Goal: Information Seeking & Learning: Learn about a topic

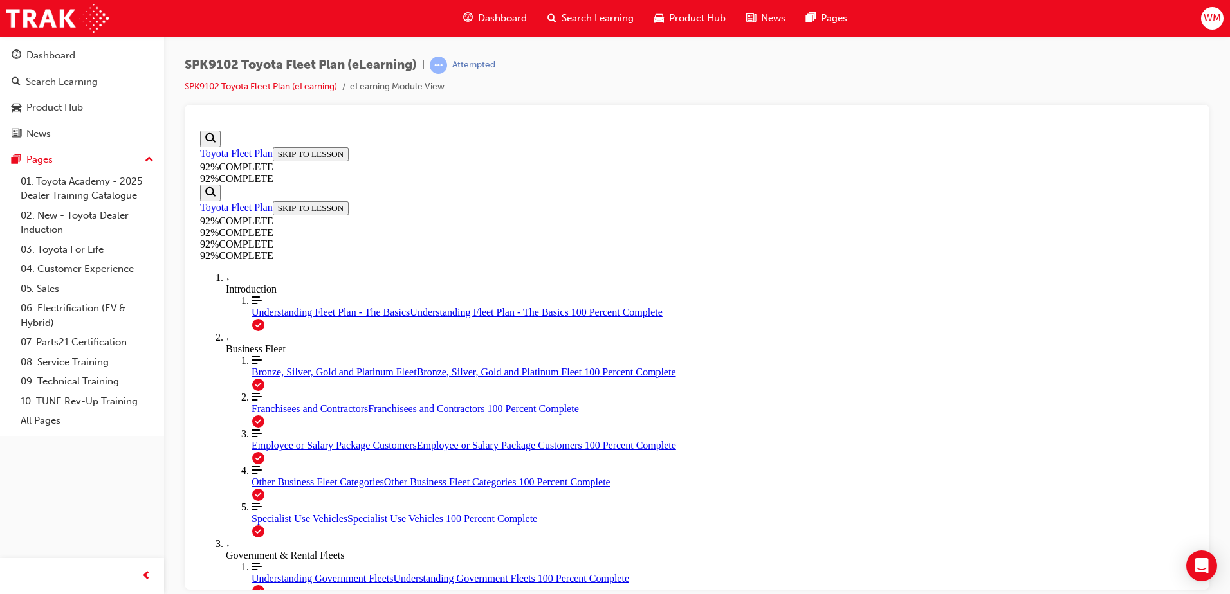
scroll to position [160, 0]
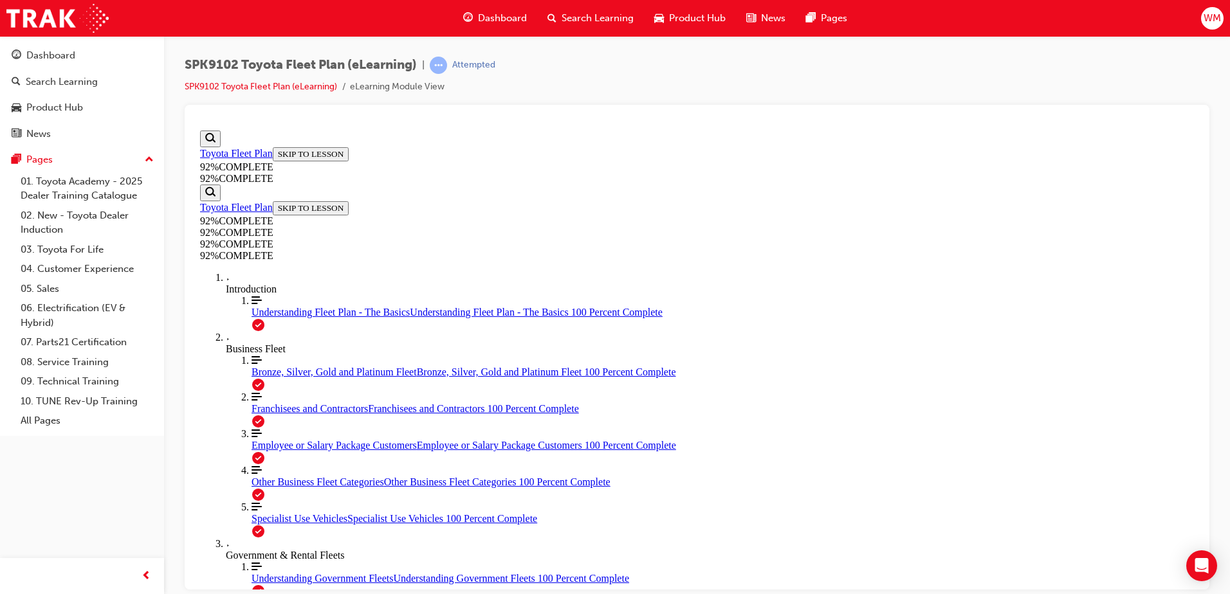
scroll to position [111, 0]
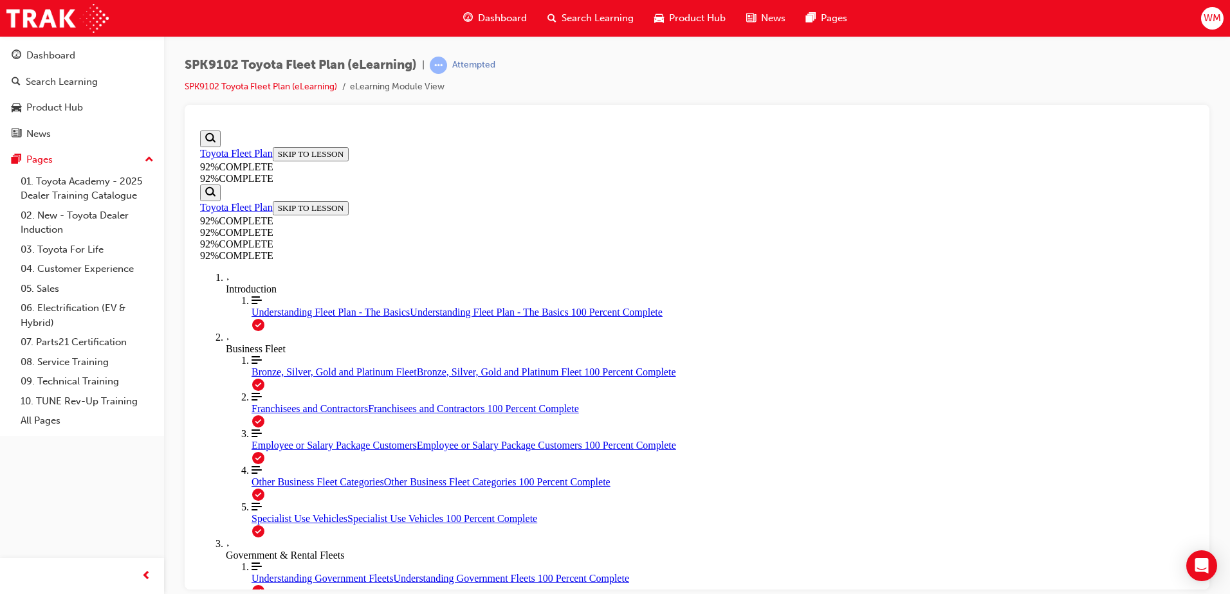
scroll to position [176, 0]
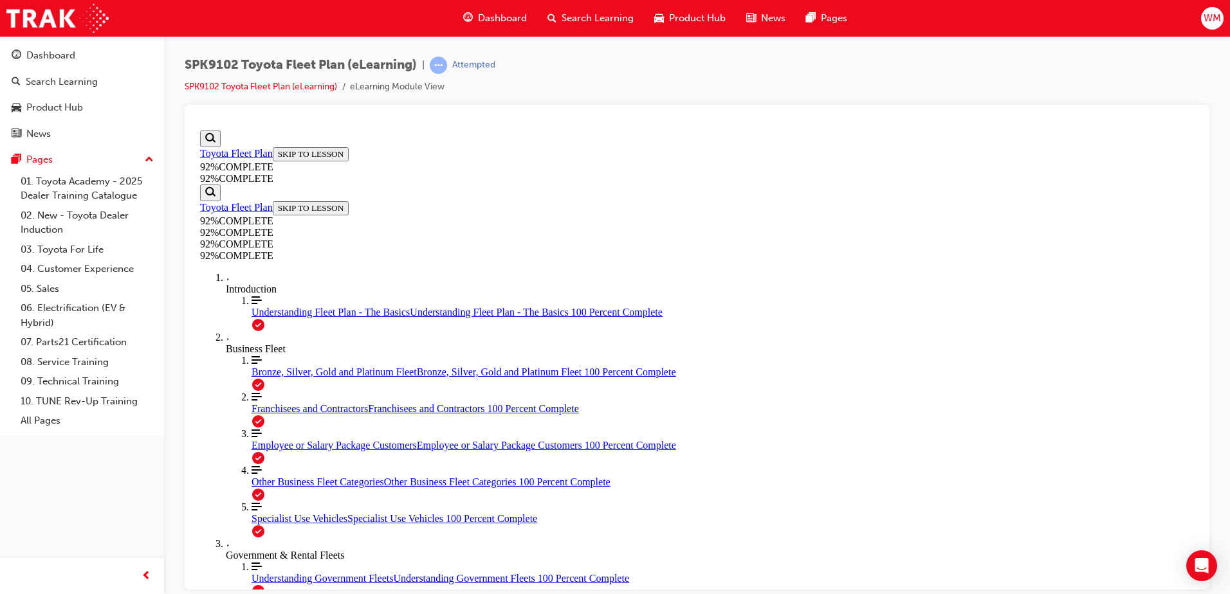
scroll to position [47, 0]
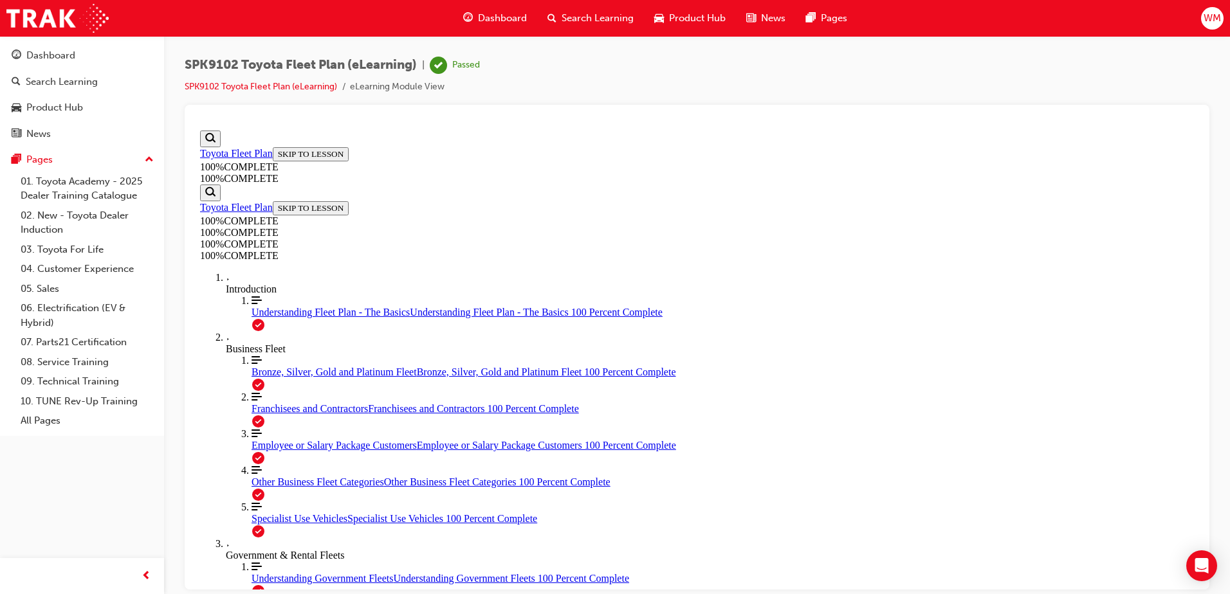
scroll to position [201, 0]
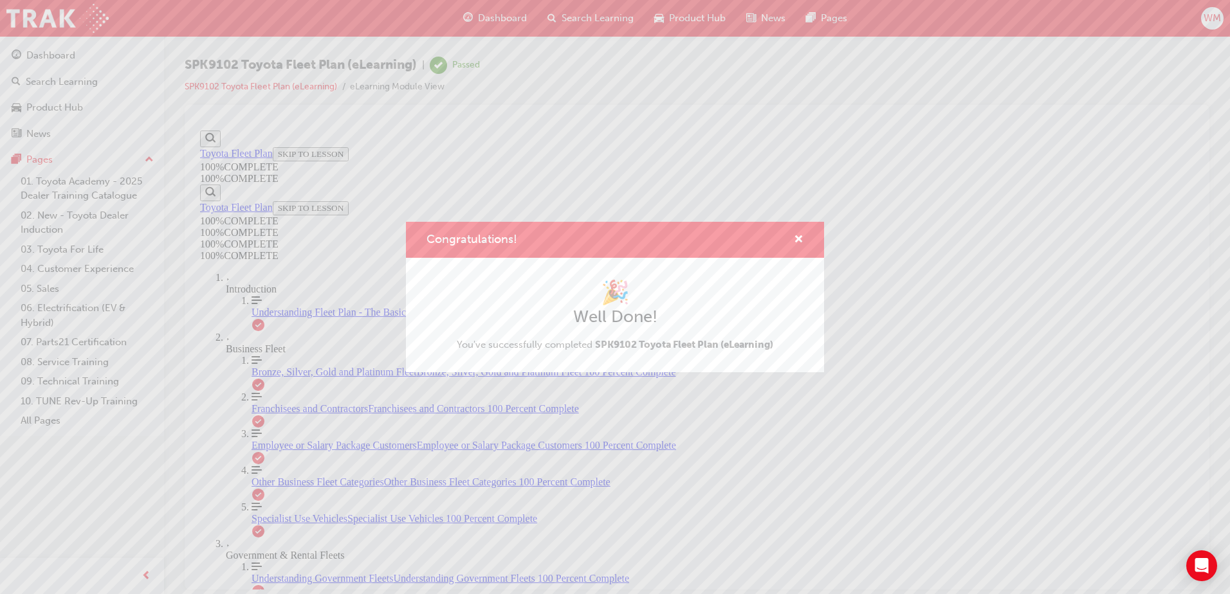
click at [793, 239] on div "Congratulations!" at bounding box center [794, 240] width 20 height 16
click at [798, 240] on span "cross-icon" at bounding box center [799, 241] width 10 height 12
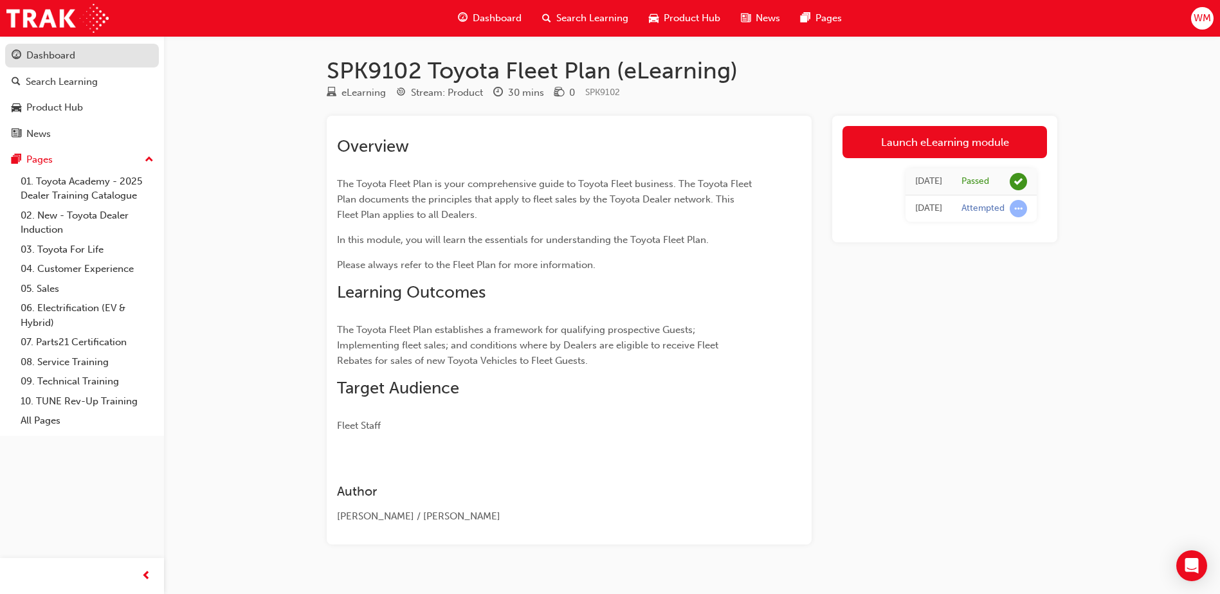
click at [76, 64] on link "Dashboard" at bounding box center [82, 56] width 154 height 24
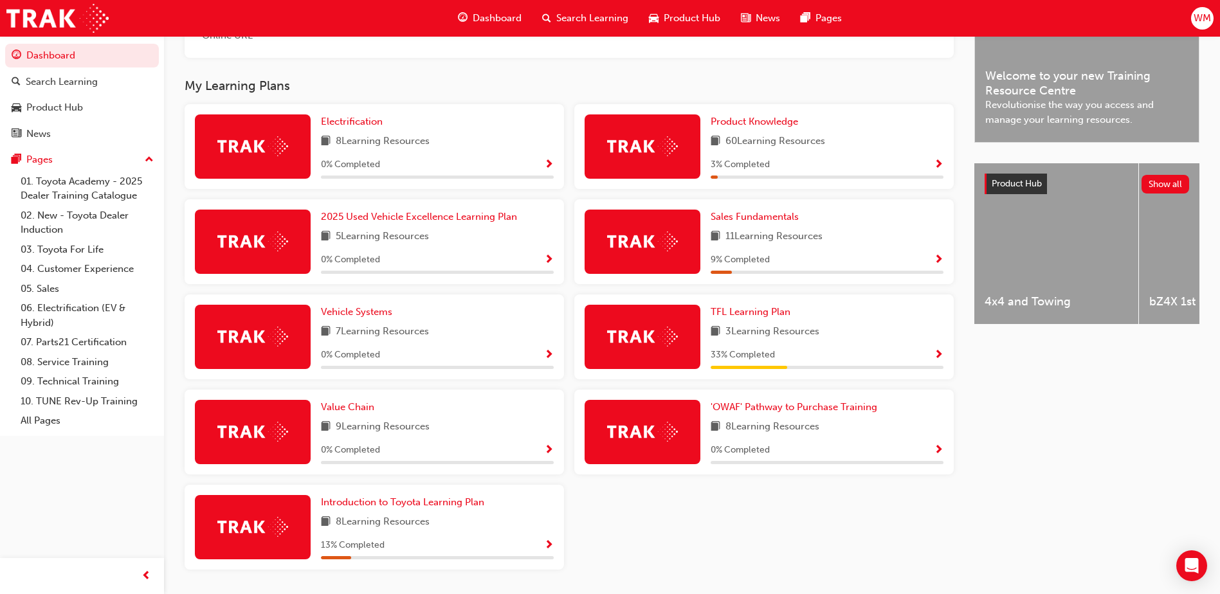
scroll to position [386, 0]
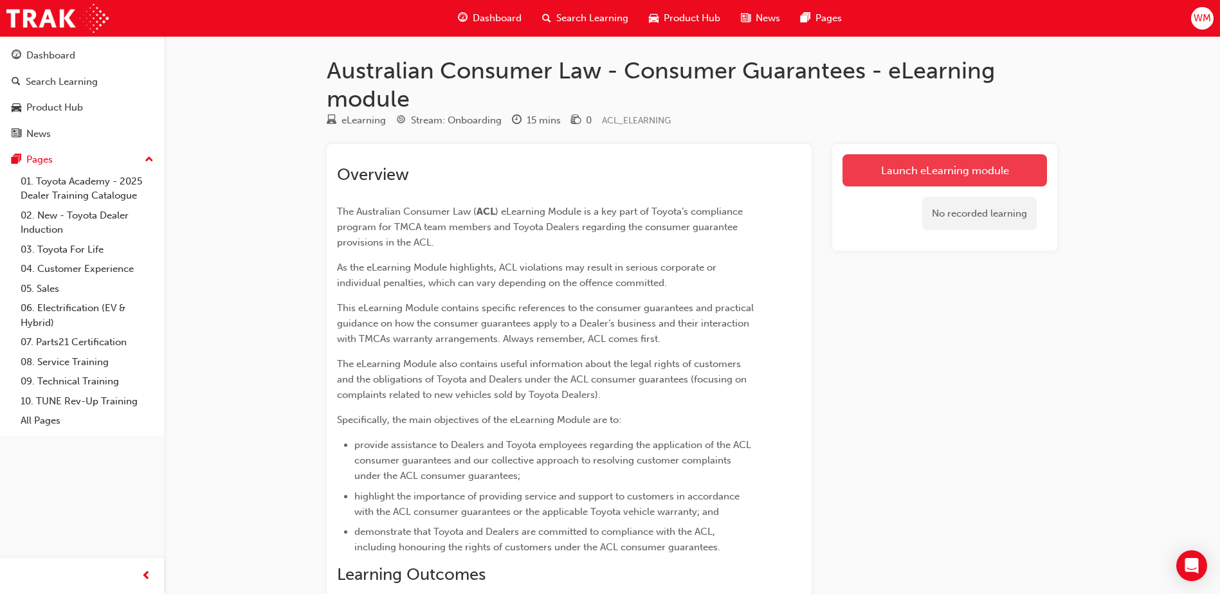
click at [926, 178] on link "Launch eLearning module" at bounding box center [945, 170] width 205 height 32
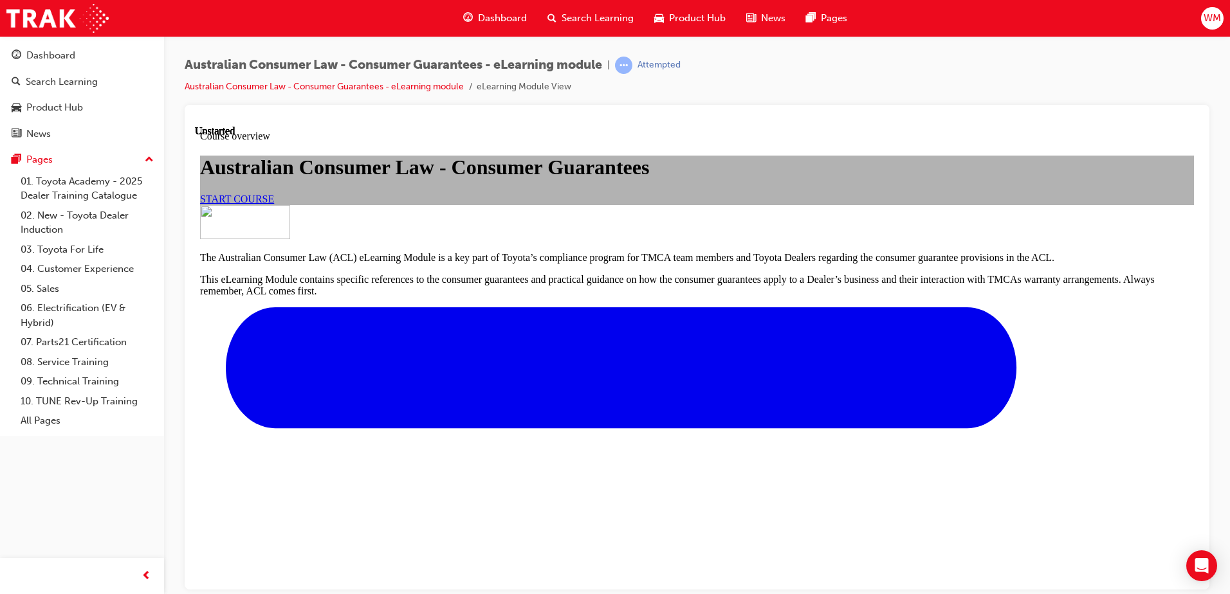
click at [274, 204] on span "START COURSE" at bounding box center [237, 198] width 74 height 11
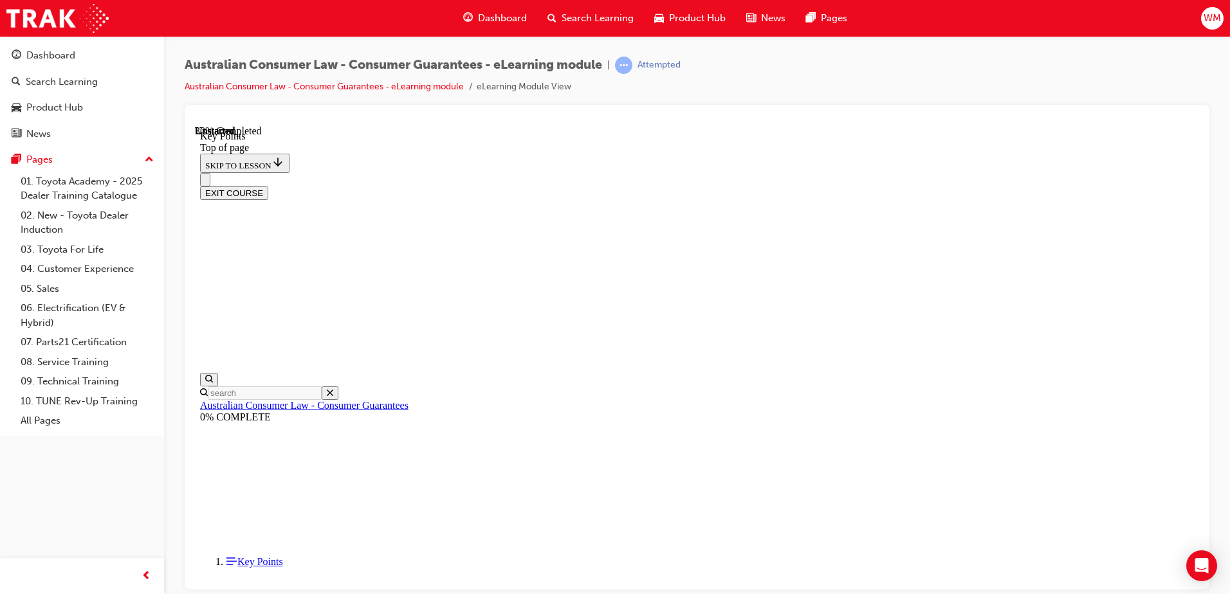
scroll to position [560, 0]
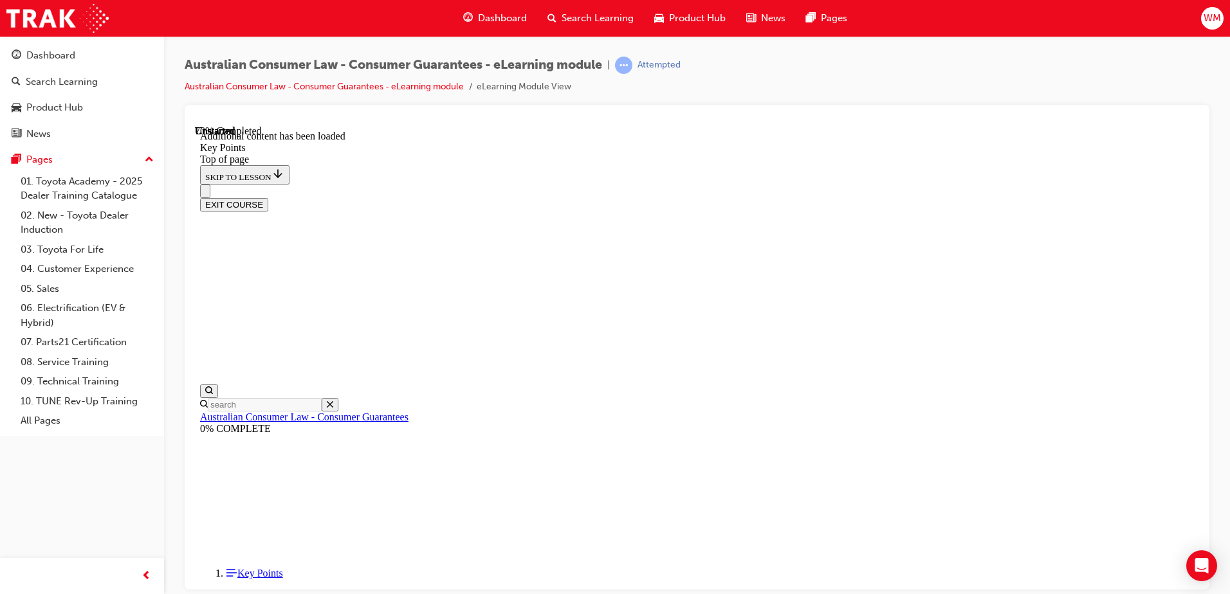
scroll to position [1674, 0]
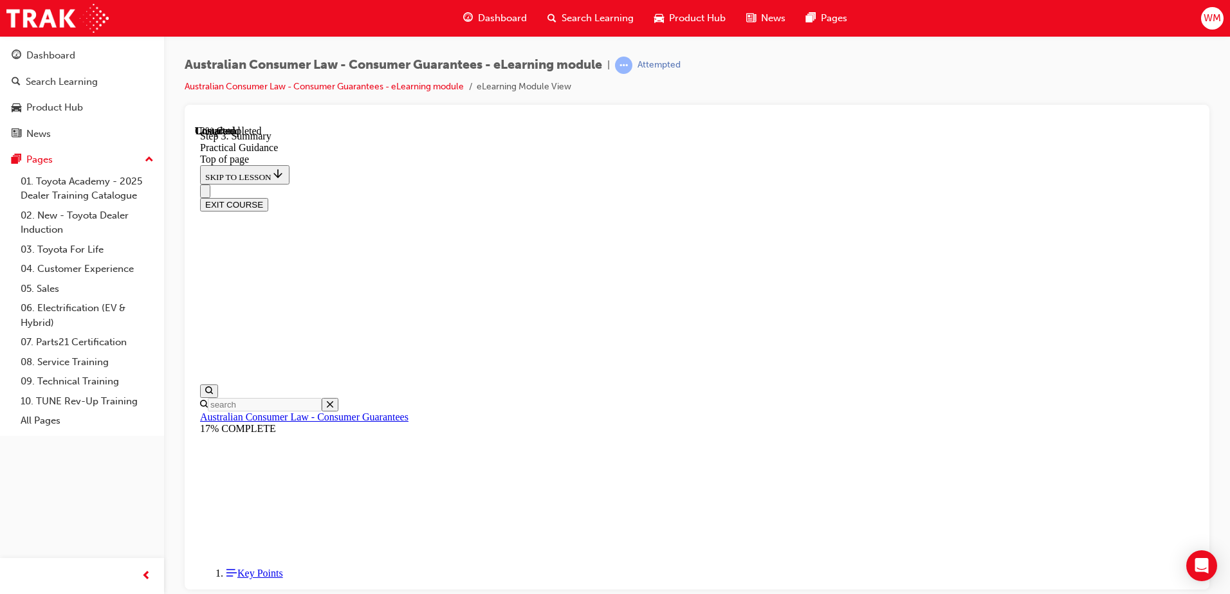
scroll to position [233, 0]
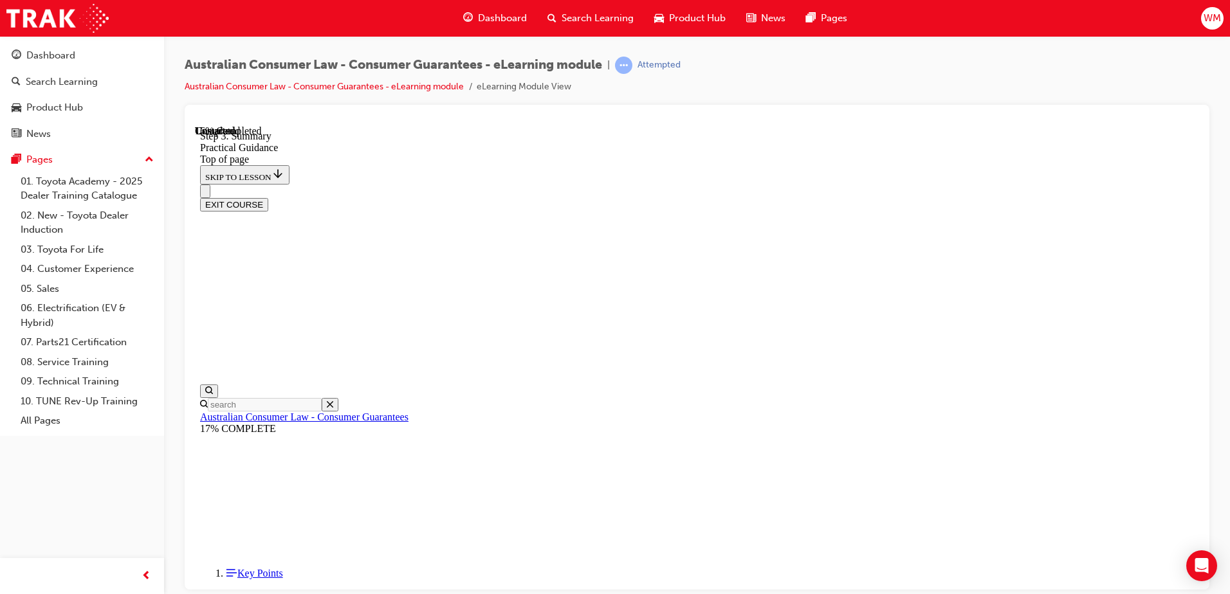
drag, startPoint x: 644, startPoint y: 273, endPoint x: 642, endPoint y: 339, distance: 66.3
drag, startPoint x: 642, startPoint y: 339, endPoint x: 671, endPoint y: 371, distance: 43.3
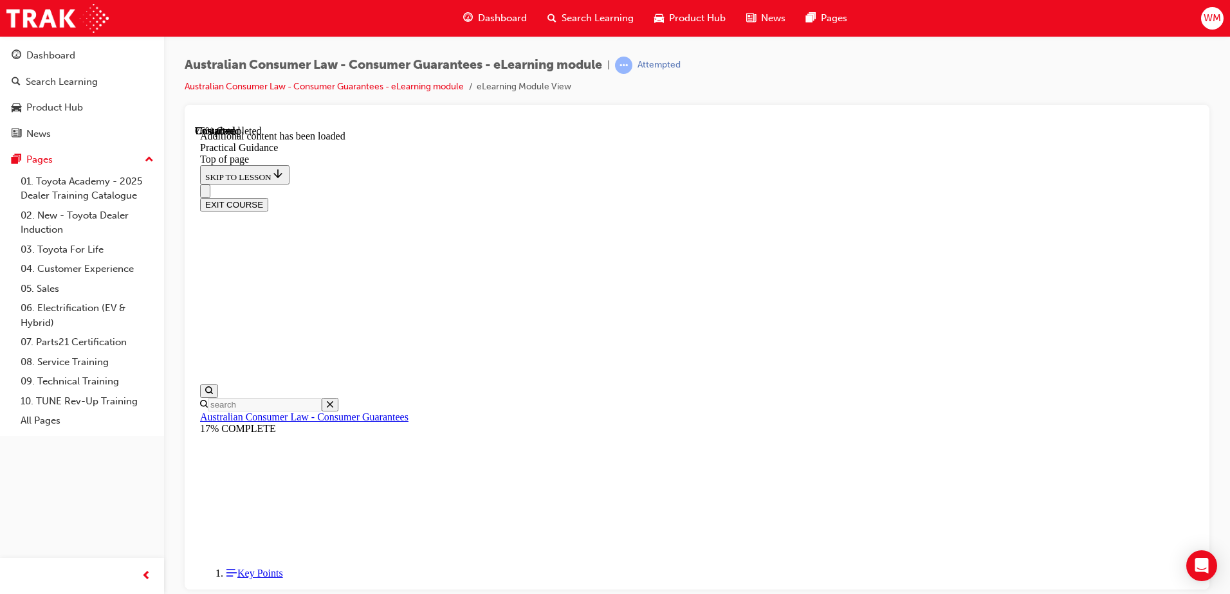
scroll to position [2259, 0]
